Goal: Task Accomplishment & Management: Complete application form

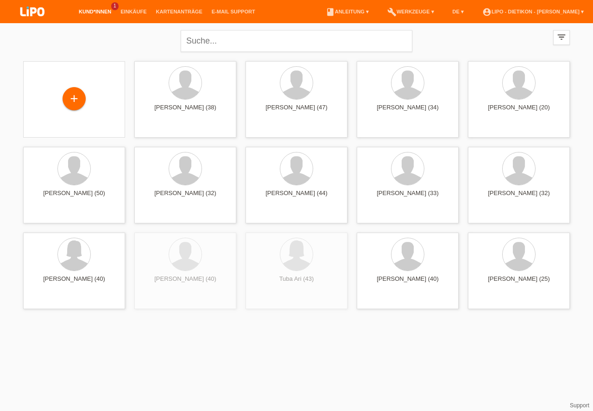
click at [95, 9] on li "Kund*innen 1" at bounding box center [95, 12] width 42 height 24
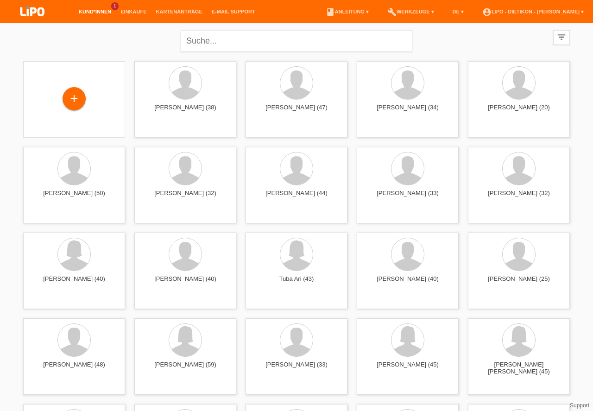
drag, startPoint x: 593, startPoint y: 66, endPoint x: 586, endPoint y: 41, distance: 26.0
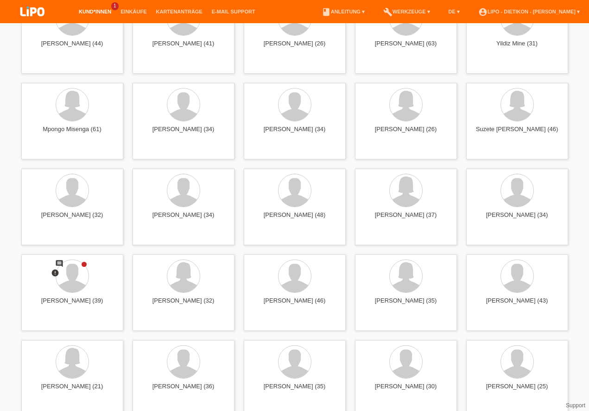
scroll to position [2537, 0]
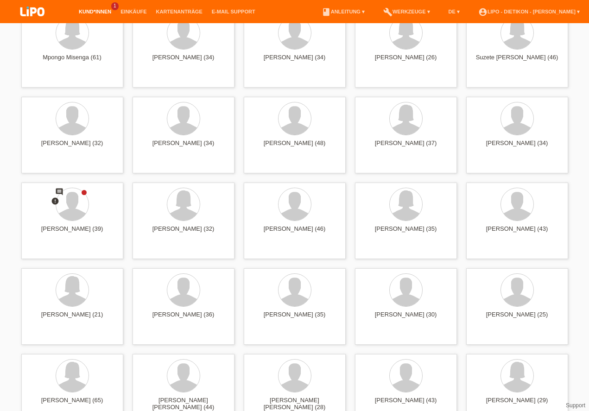
drag, startPoint x: 593, startPoint y: 65, endPoint x: 587, endPoint y: 273, distance: 207.8
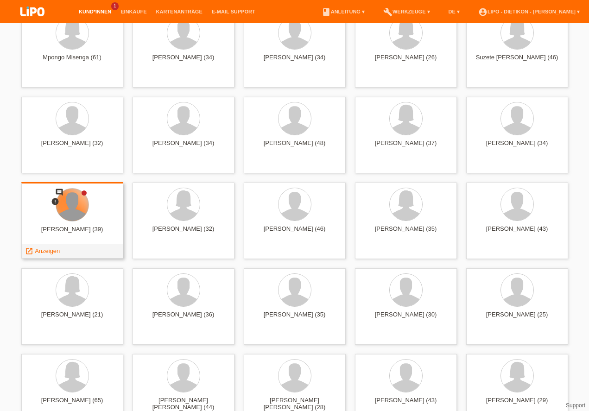
click at [64, 217] on div at bounding box center [72, 205] width 32 height 32
click at [53, 252] on span "Anzeigen" at bounding box center [47, 251] width 25 height 7
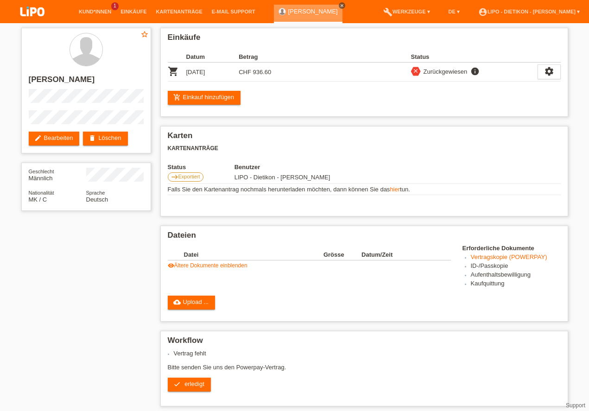
click at [340, 7] on icon "close" at bounding box center [342, 5] width 5 height 5
click at [36, 10] on img at bounding box center [32, 12] width 46 height 25
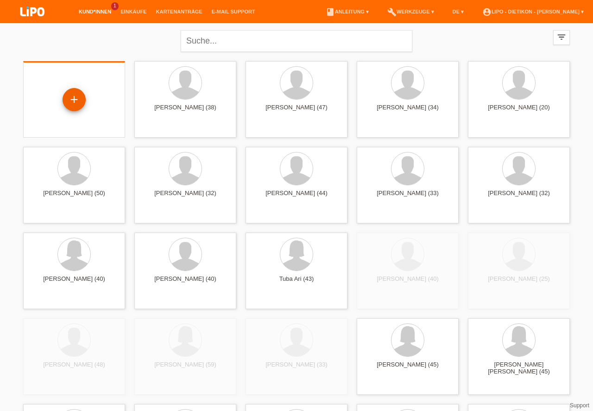
click at [77, 98] on div "+" at bounding box center [74, 100] width 22 height 16
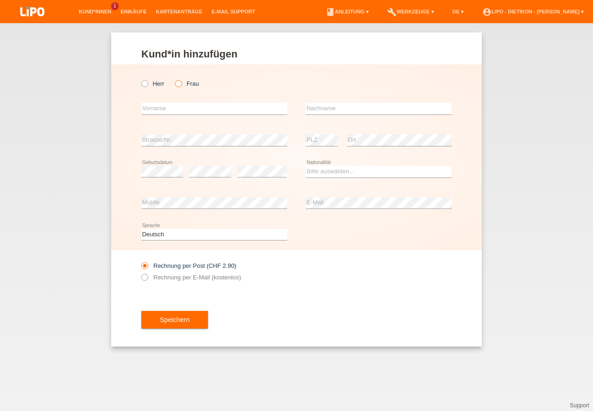
click at [174, 79] on icon at bounding box center [174, 79] width 0 height 0
click at [180, 85] on input "Frau" at bounding box center [178, 83] width 6 height 6
radio input "true"
click at [174, 79] on icon at bounding box center [174, 79] width 0 height 0
click at [161, 111] on input "text" at bounding box center [214, 109] width 146 height 12
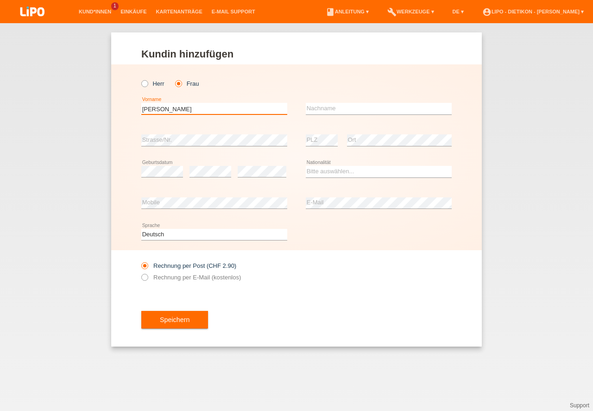
type input "[PERSON_NAME]"
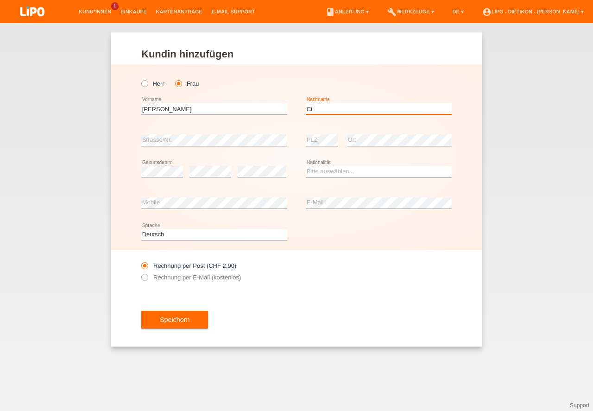
type input "C"
type input "Visciglia"
click at [344, 174] on select "Bitte auswählen... Schweiz Deutschland Liechtenstein Österreich ------------ Af…" at bounding box center [379, 171] width 146 height 11
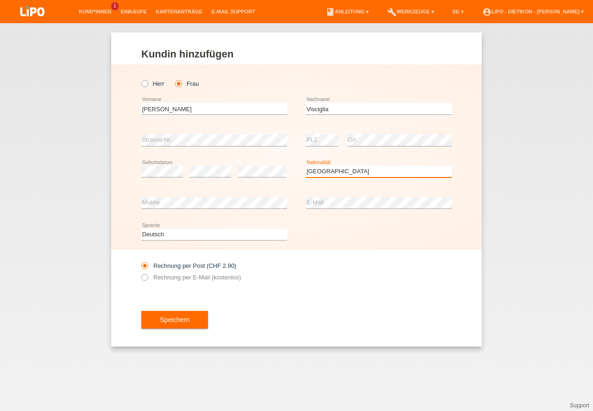
select select "IT"
click at [0, 0] on option "[GEOGRAPHIC_DATA]" at bounding box center [0, 0] width 0 height 0
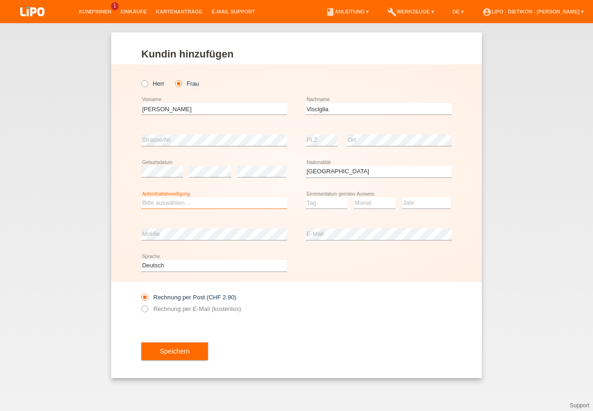
click at [175, 205] on select "Bitte auswählen... C B B - Flüchtlingsstatus Andere" at bounding box center [214, 203] width 146 height 11
select select "C"
click at [0, 0] on option "C" at bounding box center [0, 0] width 0 height 0
click at [326, 206] on select "Tag 01 02 03 04 05 06 07 08 09 10 11" at bounding box center [327, 203] width 42 height 11
select select "07"
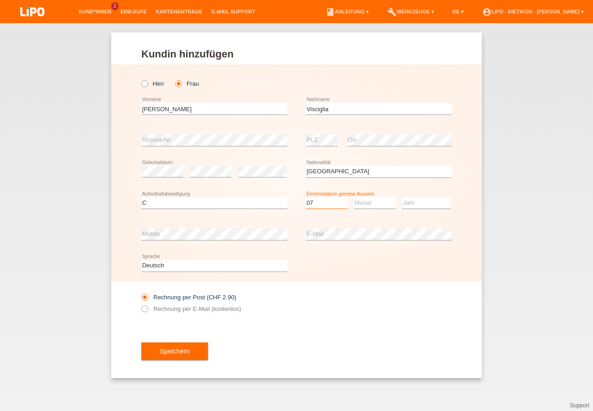
click at [0, 0] on option "07" at bounding box center [0, 0] width 0 height 0
click at [375, 205] on select "Monat 01 02 03 04 05 06 07 08 09 10 11" at bounding box center [375, 203] width 42 height 11
select select "11"
click at [0, 0] on option "11" at bounding box center [0, 0] width 0 height 0
click at [412, 203] on select "Jahr 2025 2024 2023 2022 2021 2020 2019 2018 2017 2016 2015 2014 2013 2012 2011…" at bounding box center [426, 203] width 49 height 11
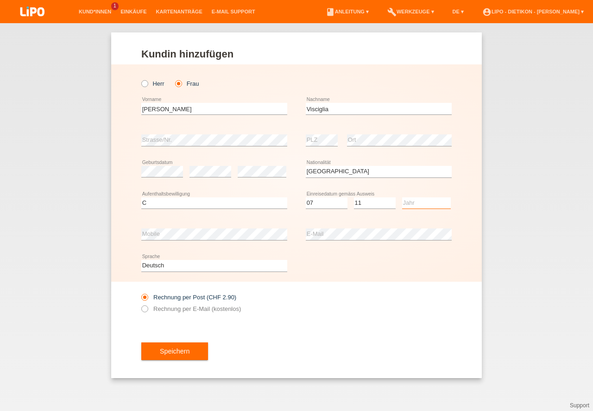
select select "1999"
click at [0, 0] on option "1999" at bounding box center [0, 0] width 0 height 0
click at [177, 306] on label "Rechnung per E-Mail (kostenlos)" at bounding box center [191, 309] width 100 height 7
click at [147, 306] on input "Rechnung per E-Mail (kostenlos)" at bounding box center [144, 312] width 6 height 12
radio input "true"
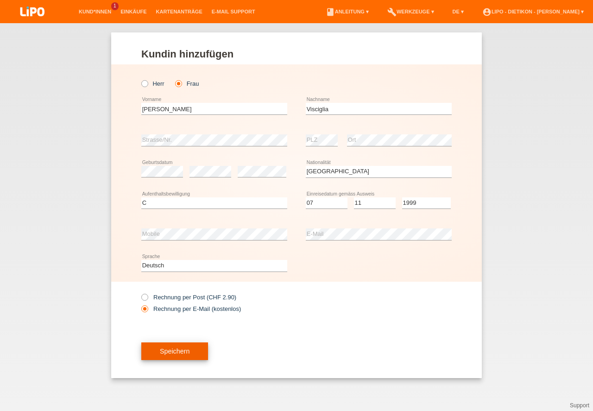
click at [179, 357] on button "Speichern" at bounding box center [174, 352] width 67 height 18
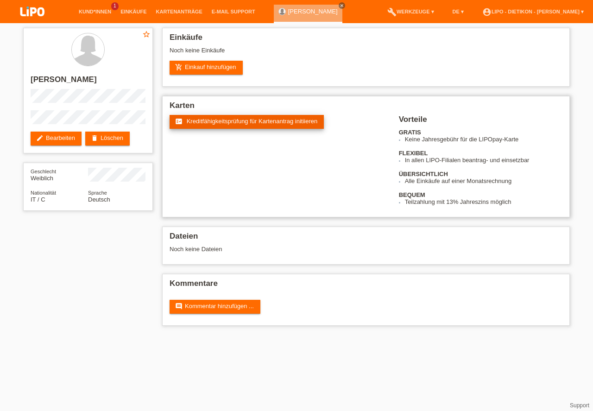
click at [203, 125] on link "fact_check Kreditfähigkeitsprüfung für Kartenantrag initiieren" at bounding box center [247, 122] width 154 height 14
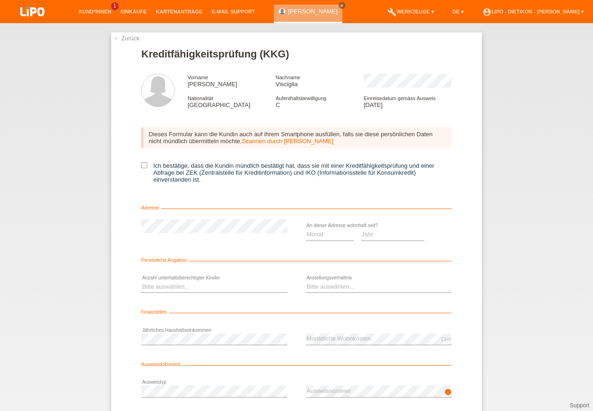
click at [143, 162] on div "Dieses Formular kann die Kundin auch auf ihrem Smartphone ausfüllen, falls sie …" at bounding box center [296, 158] width 311 height 81
click at [141, 165] on icon at bounding box center [144, 165] width 6 height 6
click at [141, 165] on input "Ich bestätige, dass die Kundin mündlich bestätigt hat, dass sie mit einer Kredi…" at bounding box center [144, 165] width 6 height 6
checkbox input "true"
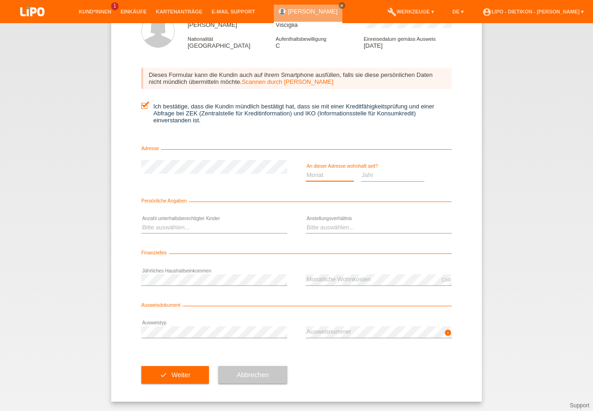
click at [334, 173] on select "Monat 01 02 03 04 05 06 07 08 09 10" at bounding box center [330, 175] width 48 height 11
click at [371, 178] on select "Jahr 2025 2024 2023 2022 2021 2020 2019 2018 2017 2016 2015 2014 2013 2012 2011…" at bounding box center [393, 175] width 64 height 11
select select "2022"
click at [0, 0] on option "2022" at bounding box center [0, 0] width 0 height 0
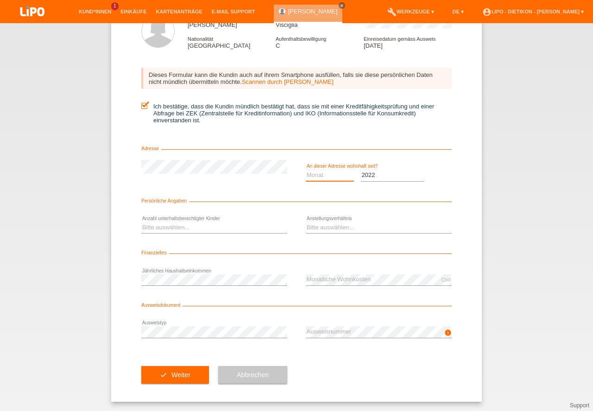
click at [318, 177] on select "Monat 01 02 03 04 05 06 07 08 09 10" at bounding box center [330, 175] width 48 height 11
select select "10"
click at [0, 0] on option "10" at bounding box center [0, 0] width 0 height 0
click at [202, 223] on select "Bitte auswählen... 0 1 2 3 4 5 6 7 8 9" at bounding box center [214, 227] width 146 height 11
select select "0"
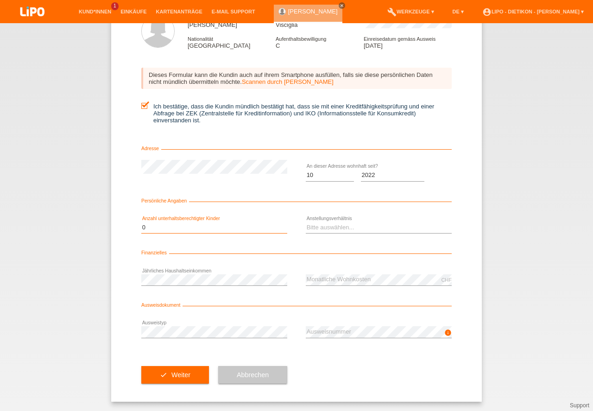
click at [0, 0] on option "0" at bounding box center [0, 0] width 0 height 0
click at [361, 228] on select "Bitte auswählen... Unbefristet Befristet Lehrling/Student Pensioniert Nicht arb…" at bounding box center [379, 227] width 146 height 11
select select "UNLIMITED"
click at [0, 0] on option "Unbefristet" at bounding box center [0, 0] width 0 height 0
click at [236, 339] on div "error Ausweistyp" at bounding box center [214, 333] width 146 height 32
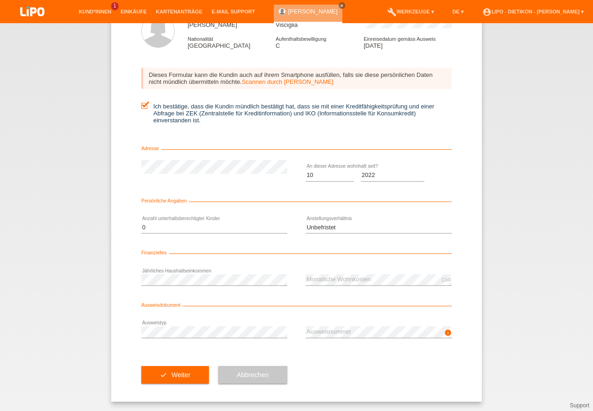
click at [231, 338] on icon at bounding box center [214, 338] width 146 height 0
click at [185, 371] on button "check Weiter" at bounding box center [175, 375] width 68 height 18
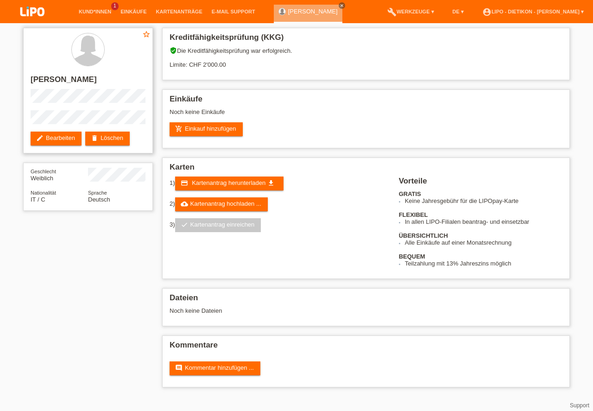
click at [45, 126] on div "star_border [PERSON_NAME] edit Bearbeiten delete Löschen" at bounding box center [88, 91] width 130 height 126
click at [224, 132] on link "add_shopping_cart Einkauf hinzufügen" at bounding box center [206, 129] width 73 height 14
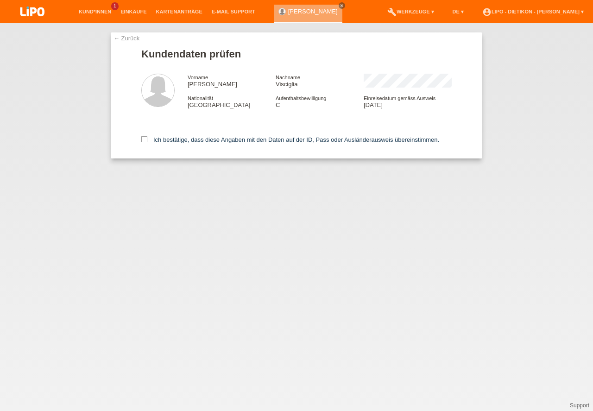
click at [200, 136] on div "Ich bestätige, dass diese Angaben mit den Daten auf der ID, Pass oder Ausländer…" at bounding box center [296, 138] width 311 height 41
click at [204, 144] on div "Ich bestätige, dass diese Angaben mit den Daten auf der ID, Pass oder Ausländer…" at bounding box center [296, 138] width 311 height 41
click at [204, 140] on label "Ich bestätige, dass diese Angaben mit den Daten auf der ID, Pass oder Ausländer…" at bounding box center [290, 139] width 298 height 7
click at [147, 140] on input "Ich bestätige, dass diese Angaben mit den Daten auf der ID, Pass oder Ausländer…" at bounding box center [144, 139] width 6 height 6
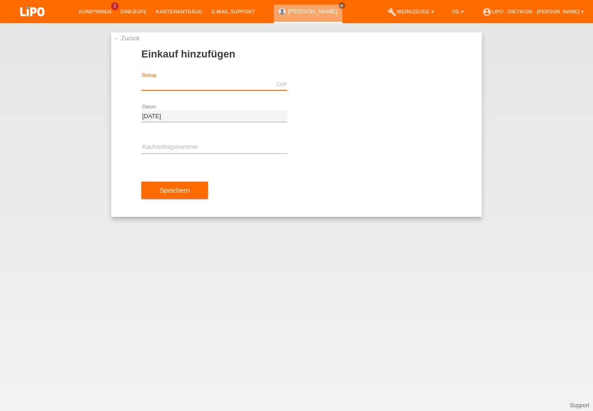
click at [207, 79] on input "text" at bounding box center [214, 85] width 146 height 12
type input "2000.00"
click at [184, 148] on input "text" at bounding box center [214, 148] width 146 height 12
drag, startPoint x: 146, startPoint y: 147, endPoint x: 118, endPoint y: 141, distance: 28.0
click at [141, 142] on input "xB1R3W" at bounding box center [214, 148] width 146 height 12
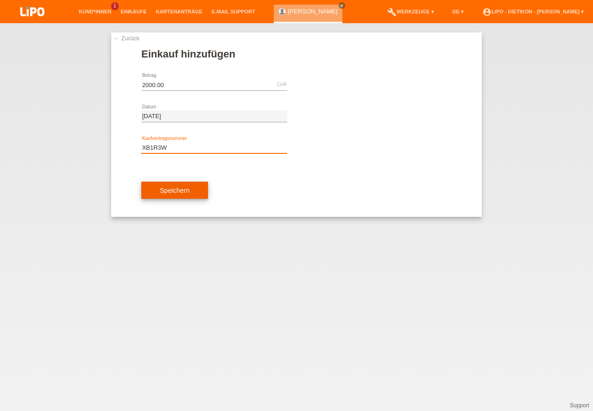
type input "XB1R3W"
click at [204, 190] on button "Speichern" at bounding box center [174, 191] width 67 height 18
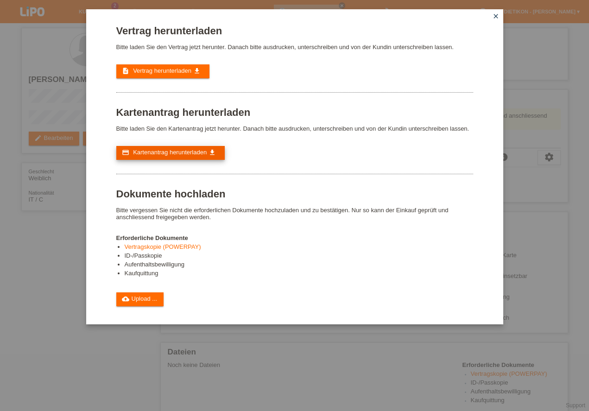
click at [200, 152] on span "Kartenantrag herunterladen" at bounding box center [170, 152] width 74 height 7
click at [152, 296] on link "cloud_upload Upload ..." at bounding box center [140, 300] width 48 height 14
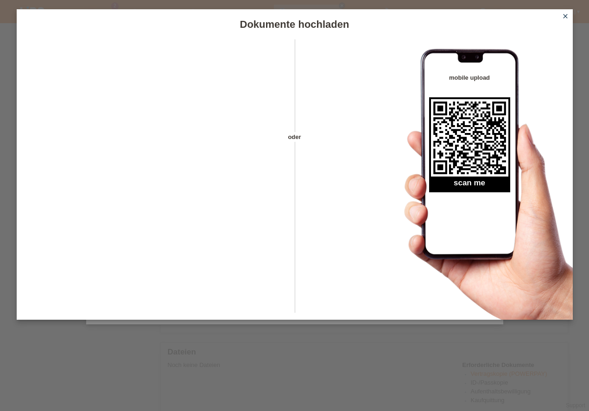
click at [566, 14] on icon "close" at bounding box center [565, 16] width 7 height 7
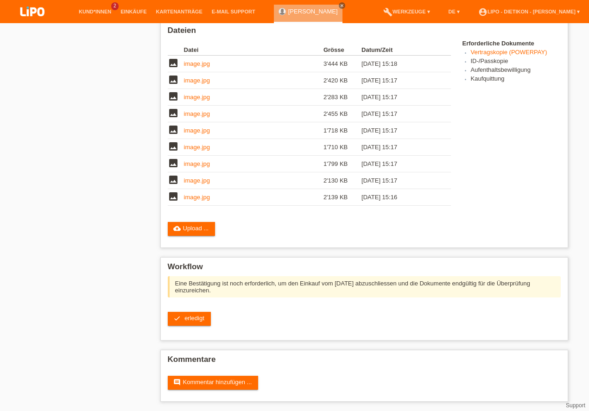
scroll to position [303, 0]
drag, startPoint x: 593, startPoint y: 135, endPoint x: 593, endPoint y: 352, distance: 217.0
click at [193, 317] on span "erledigt" at bounding box center [195, 318] width 20 height 7
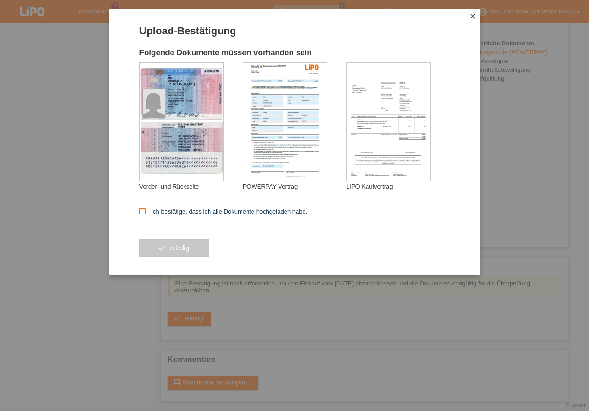
click at [185, 211] on label "Ich bestätige, dass ich alle Dokumente hochgeladen habe." at bounding box center [224, 211] width 168 height 7
click at [146, 211] on input "Ich bestätige, dass ich alle Dokumente hochgeladen habe." at bounding box center [143, 211] width 6 height 6
checkbox input "true"
click at [193, 251] on button "check erledigt" at bounding box center [175, 248] width 70 height 18
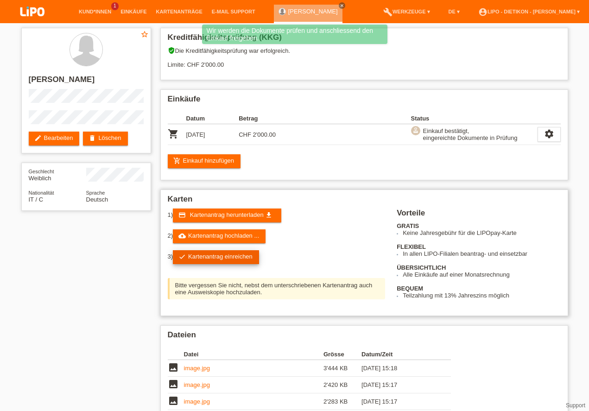
click at [233, 258] on link "check Kartenantrag einreichen" at bounding box center [216, 257] width 86 height 14
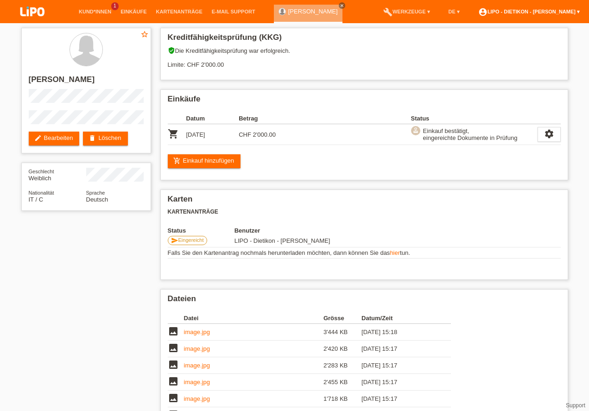
click at [560, 14] on link "account_circle LIPO - Dietikon - [PERSON_NAME] ▾" at bounding box center [529, 12] width 111 height 6
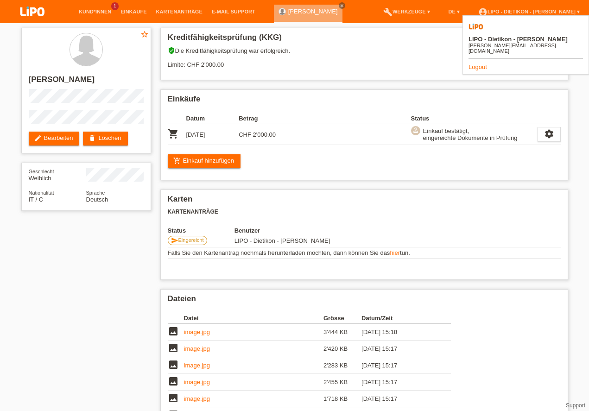
click at [476, 64] on link "Logout" at bounding box center [478, 67] width 19 height 7
